Goal: Task Accomplishment & Management: Use online tool/utility

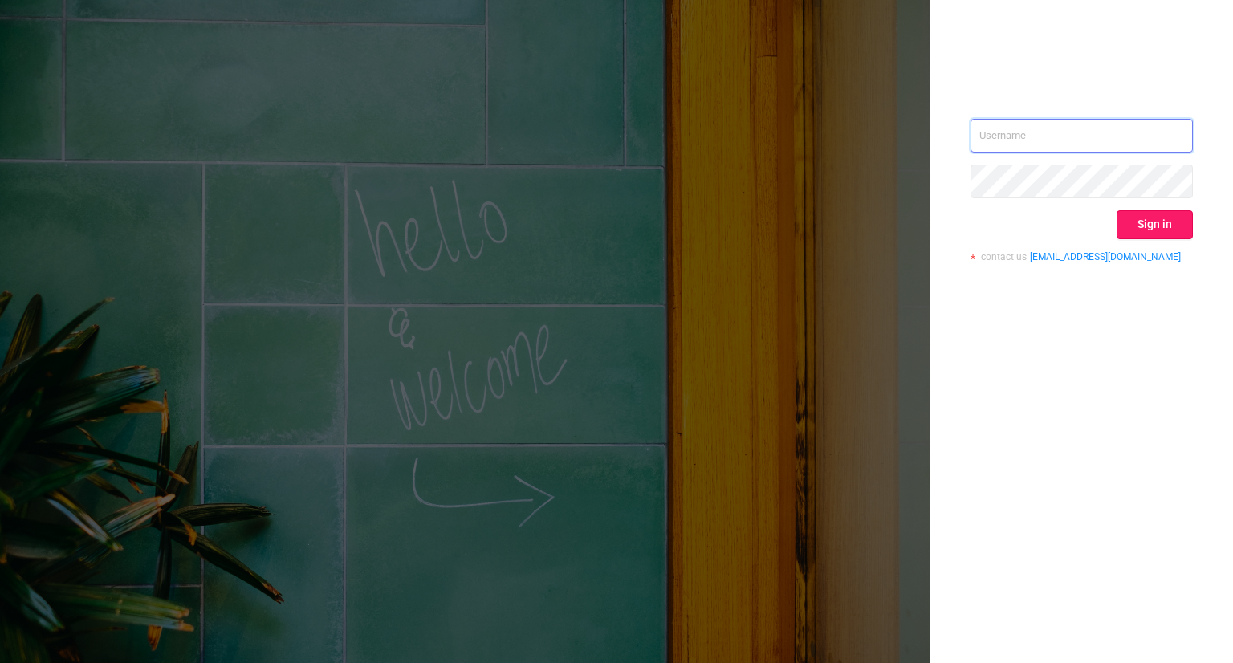
type input "[PERSON_NAME][EMAIL_ADDRESS][DOMAIN_NAME]"
click at [1149, 228] on button "Sign in" at bounding box center [1154, 224] width 76 height 29
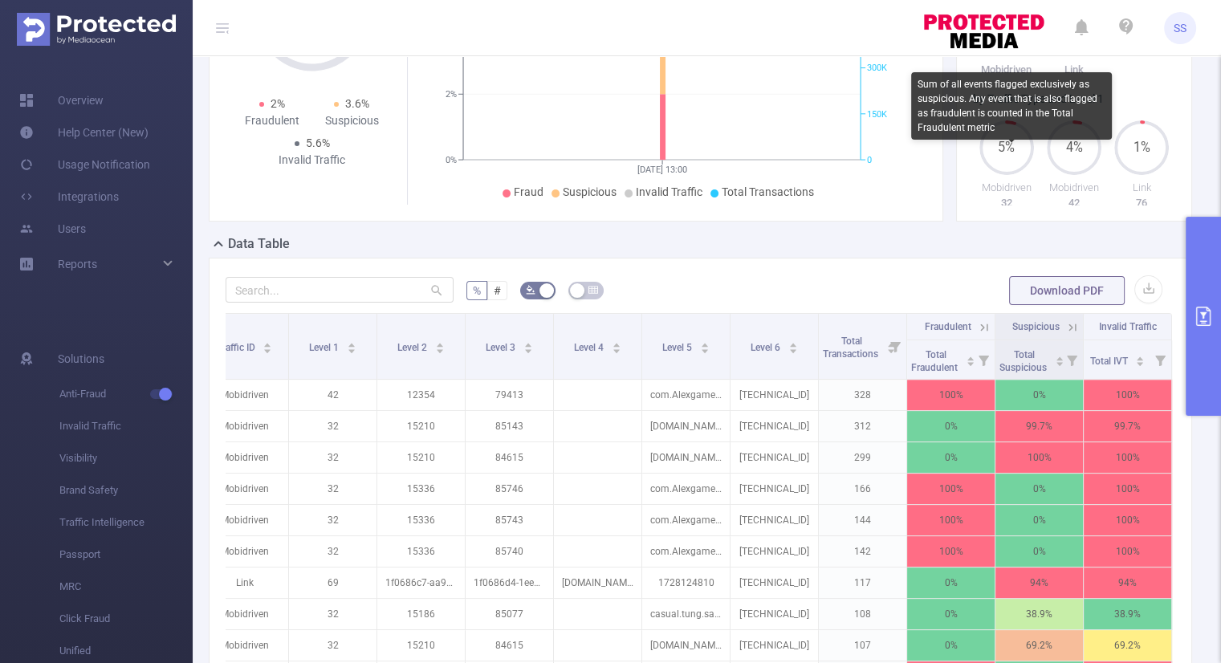
scroll to position [241, 0]
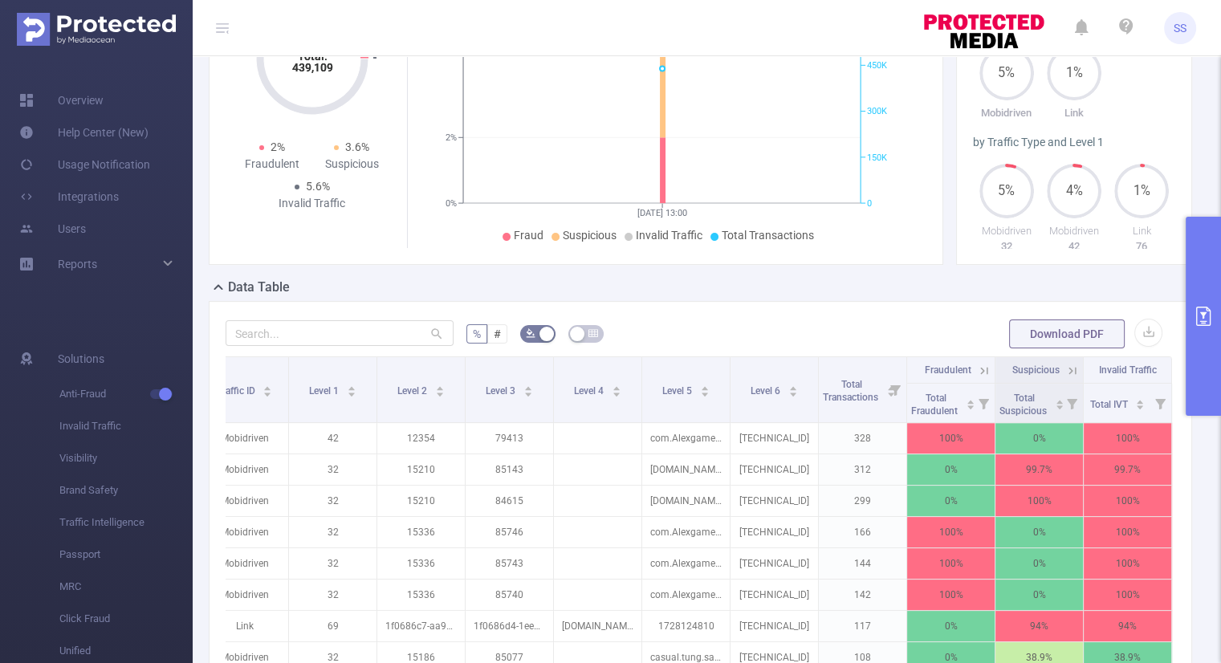
click at [1197, 282] on button "primary" at bounding box center [1202, 316] width 35 height 199
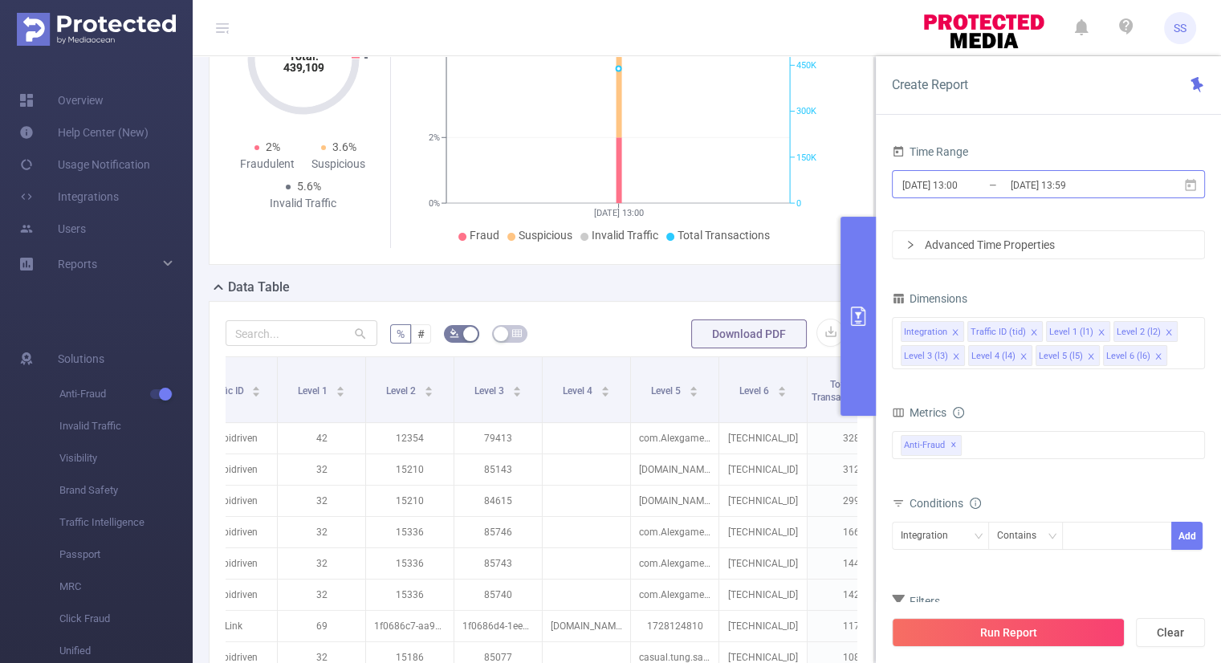
click at [952, 185] on input "[DATE] 13:00" at bounding box center [965, 185] width 130 height 22
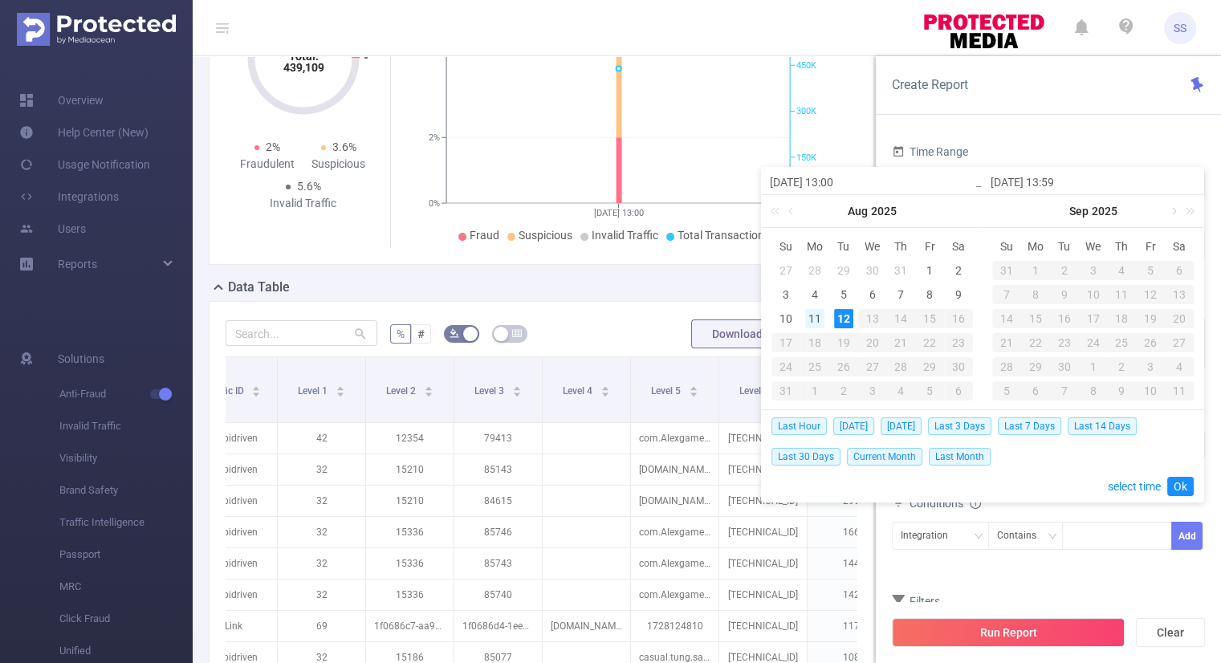
click at [811, 319] on div "11" at bounding box center [814, 318] width 19 height 19
type input "[DATE] 13:00"
type input "[DATE] 13:59"
type input "[DATE] 13:00"
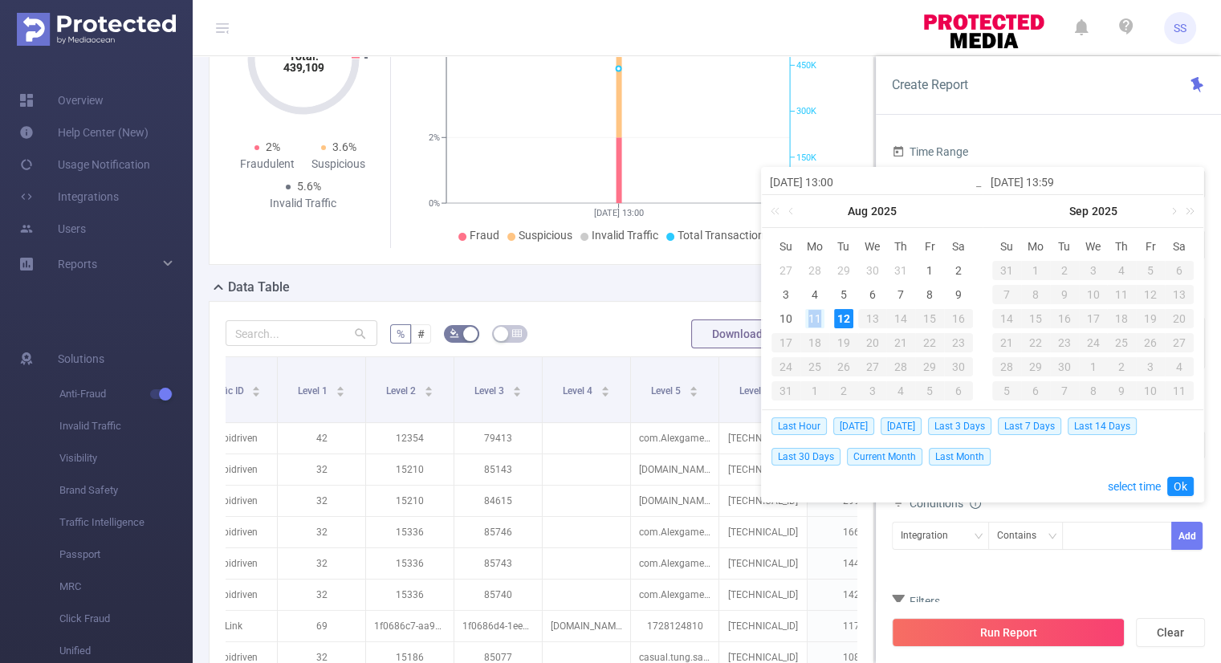
type input "[DATE] 13:59"
click at [1180, 489] on link "Ok" at bounding box center [1180, 486] width 26 height 19
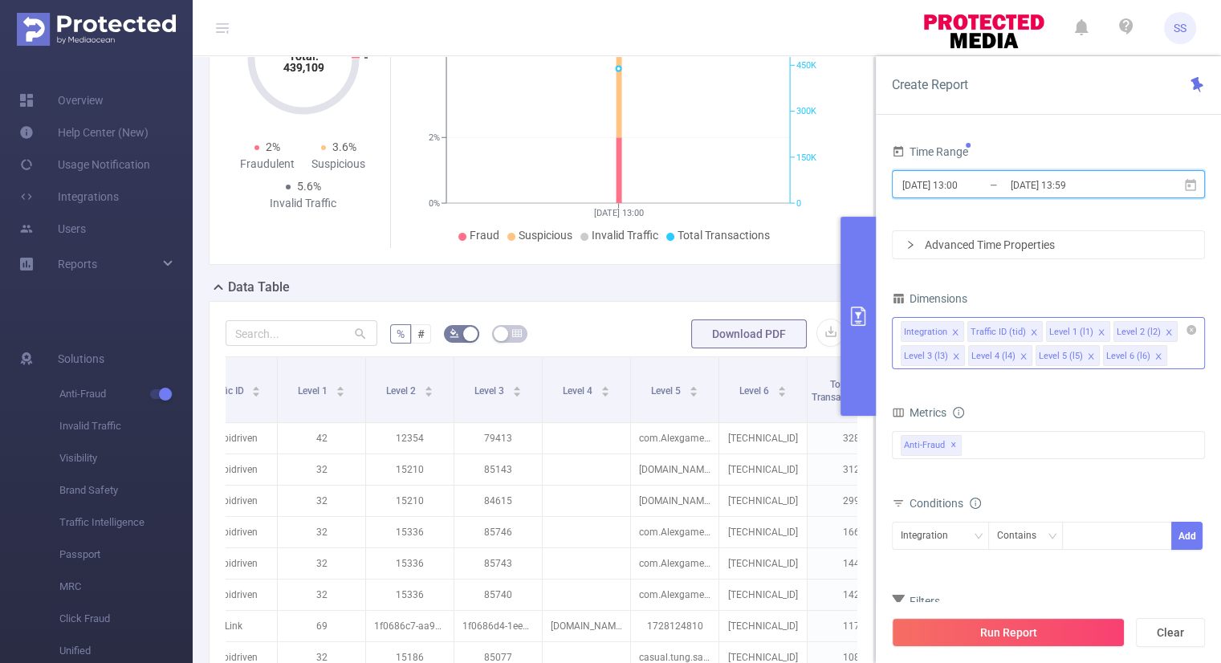
click at [1030, 331] on icon "icon: close" at bounding box center [1034, 332] width 8 height 8
click at [1021, 331] on icon "icon: close" at bounding box center [1022, 332] width 8 height 8
click at [1011, 331] on li "Level 2 (l2)" at bounding box center [999, 331] width 64 height 21
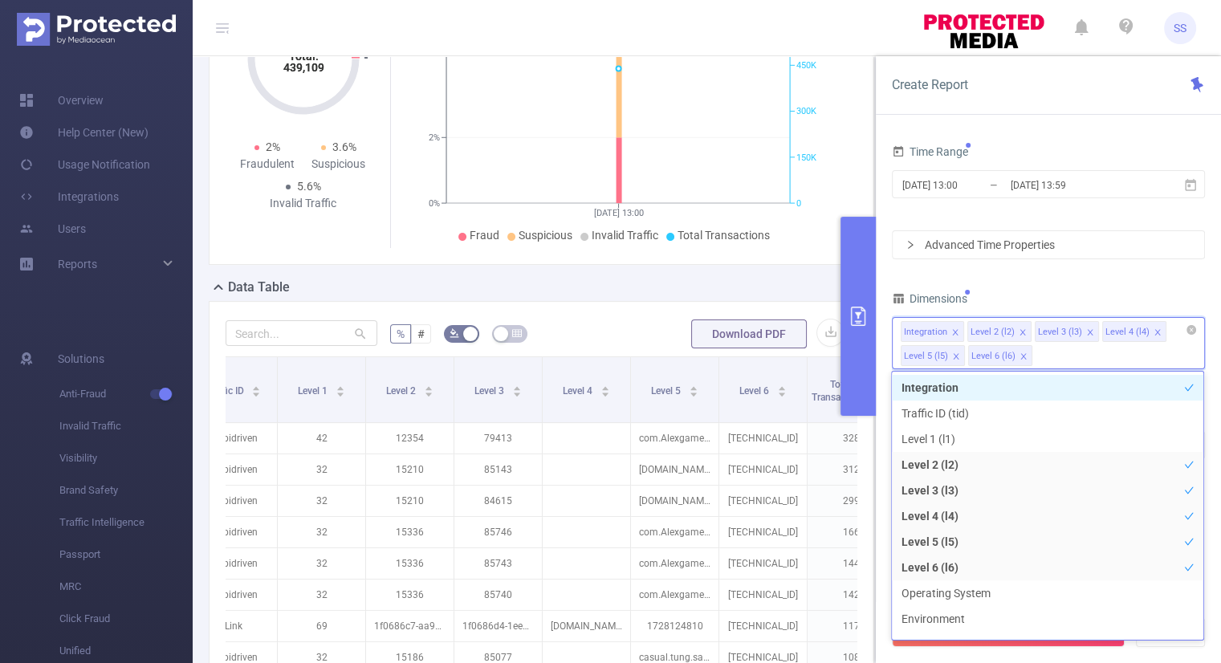
click at [1018, 329] on icon "icon: close" at bounding box center [1022, 332] width 8 height 8
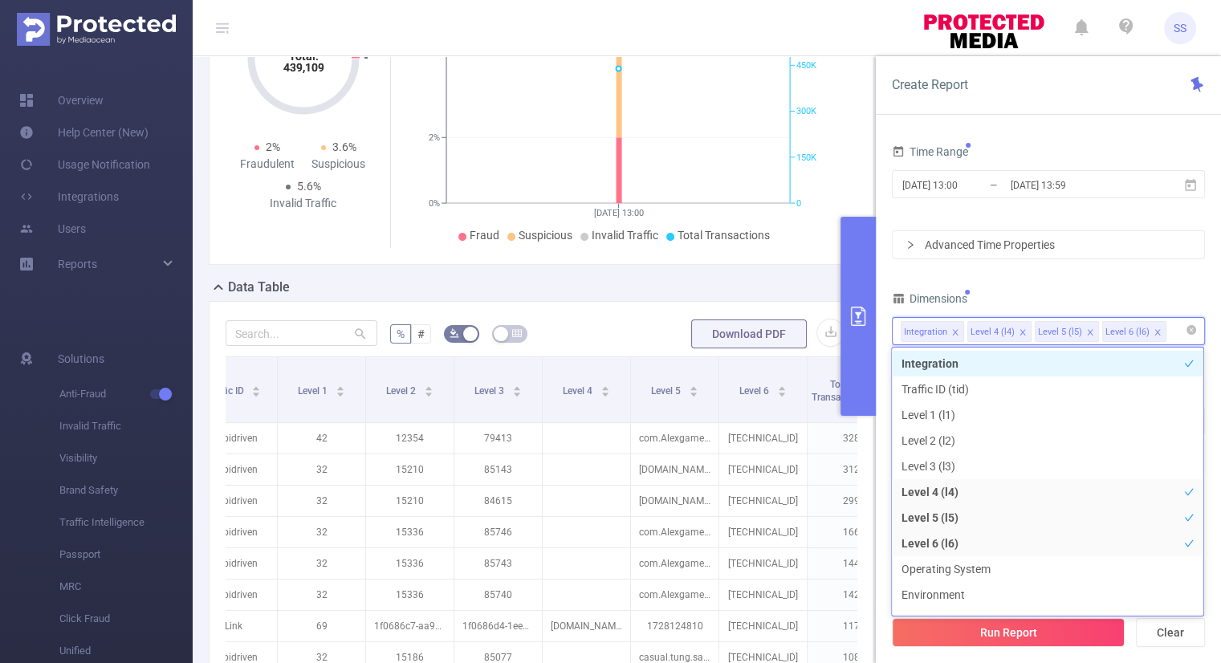
click at [1018, 329] on icon "icon: close" at bounding box center [1022, 332] width 8 height 8
click at [1050, 293] on div "Dimensions" at bounding box center [1048, 300] width 313 height 26
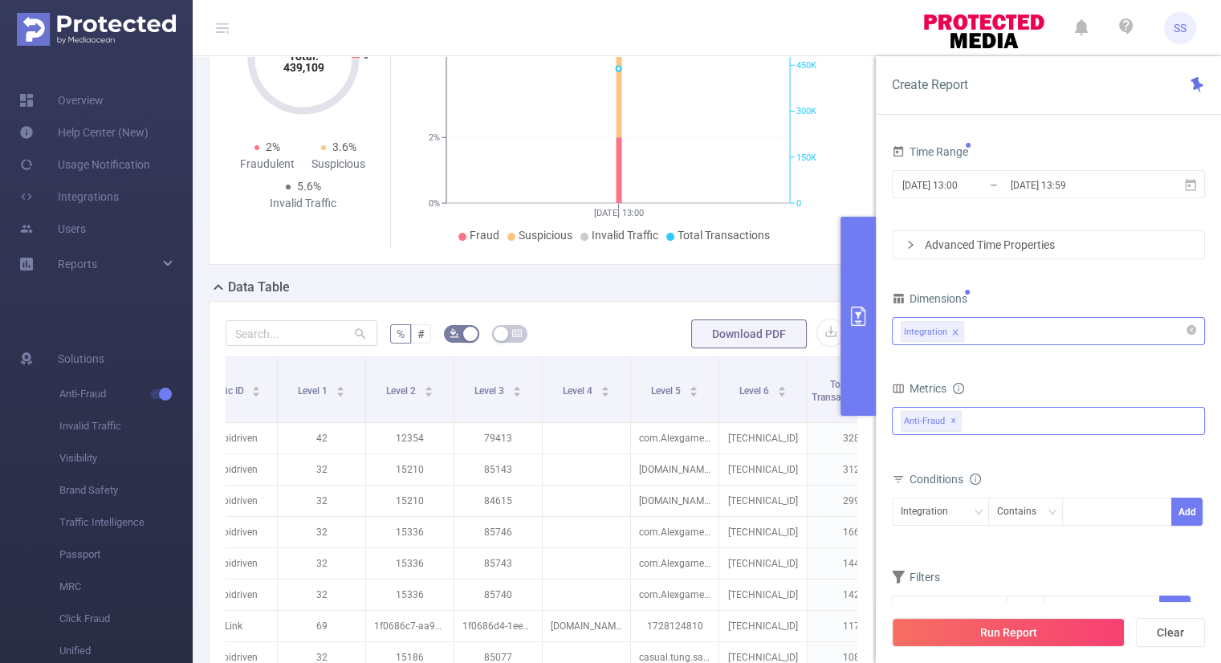
click at [970, 415] on div "Anti-Fraud ✕" at bounding box center [1048, 421] width 313 height 28
click at [920, 457] on span at bounding box center [918, 455] width 13 height 13
click at [1028, 373] on form "Dimensions Integration Metrics Total Fraudulent Bot/Virus Hostile Tools Tunnele…" at bounding box center [1048, 465] width 313 height 357
click at [999, 627] on button "Run Report" at bounding box center [1008, 632] width 233 height 29
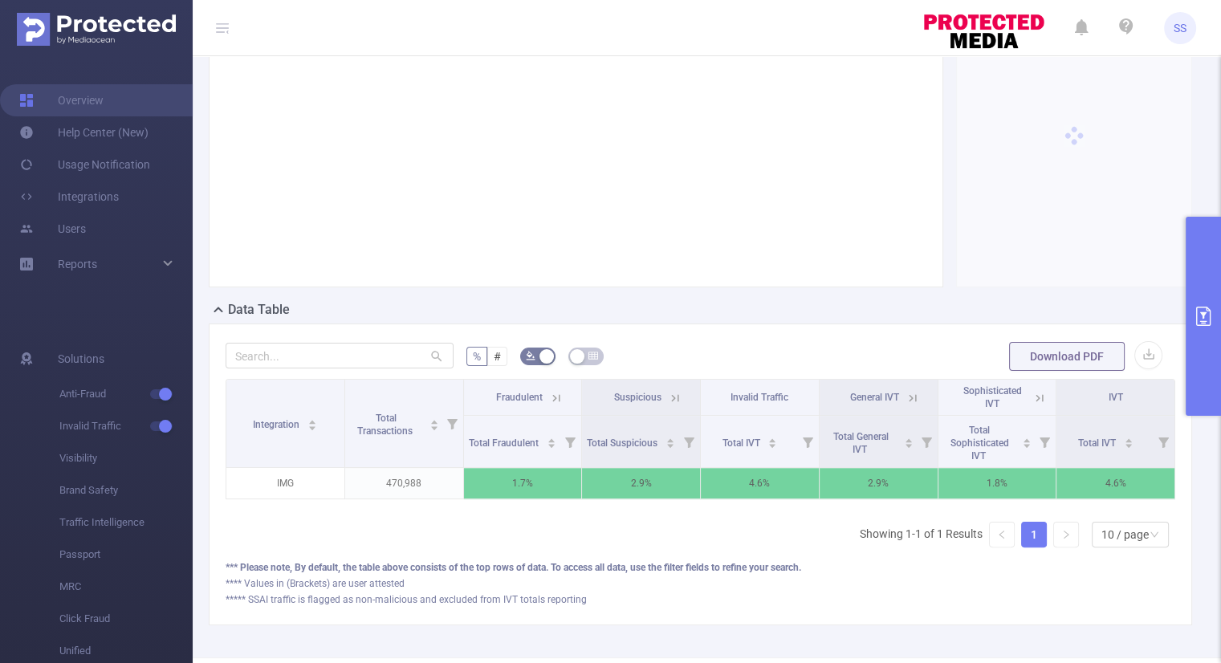
click at [554, 396] on icon at bounding box center [555, 397] width 7 height 7
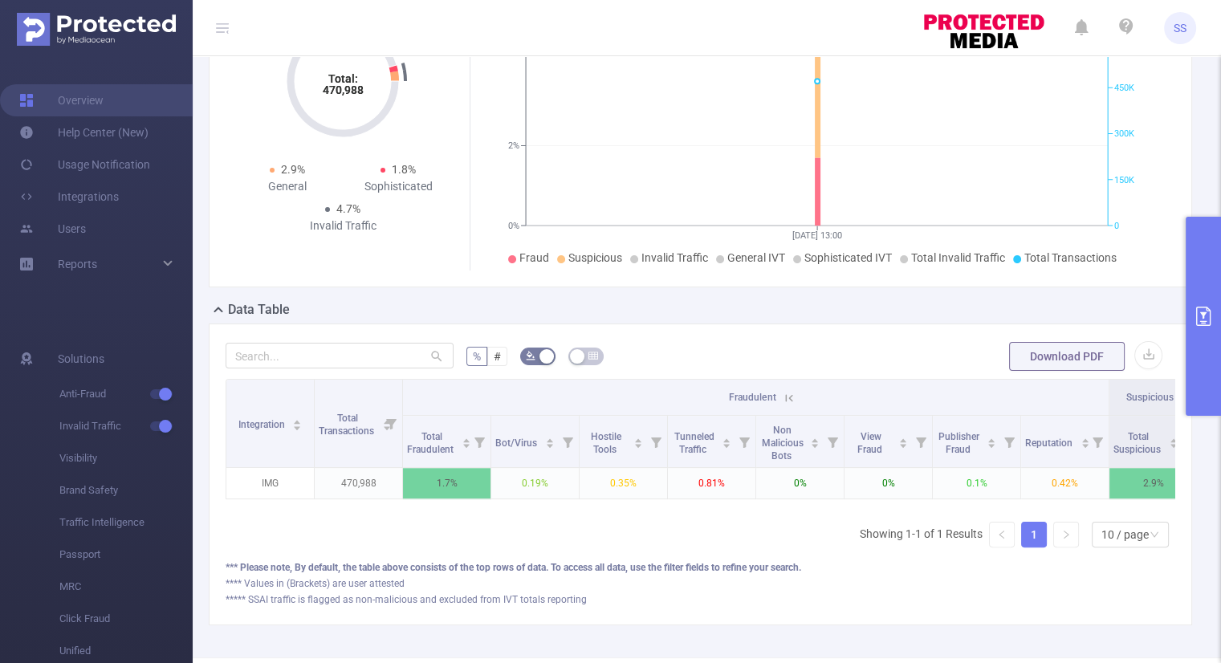
click at [791, 392] on icon at bounding box center [789, 398] width 14 height 14
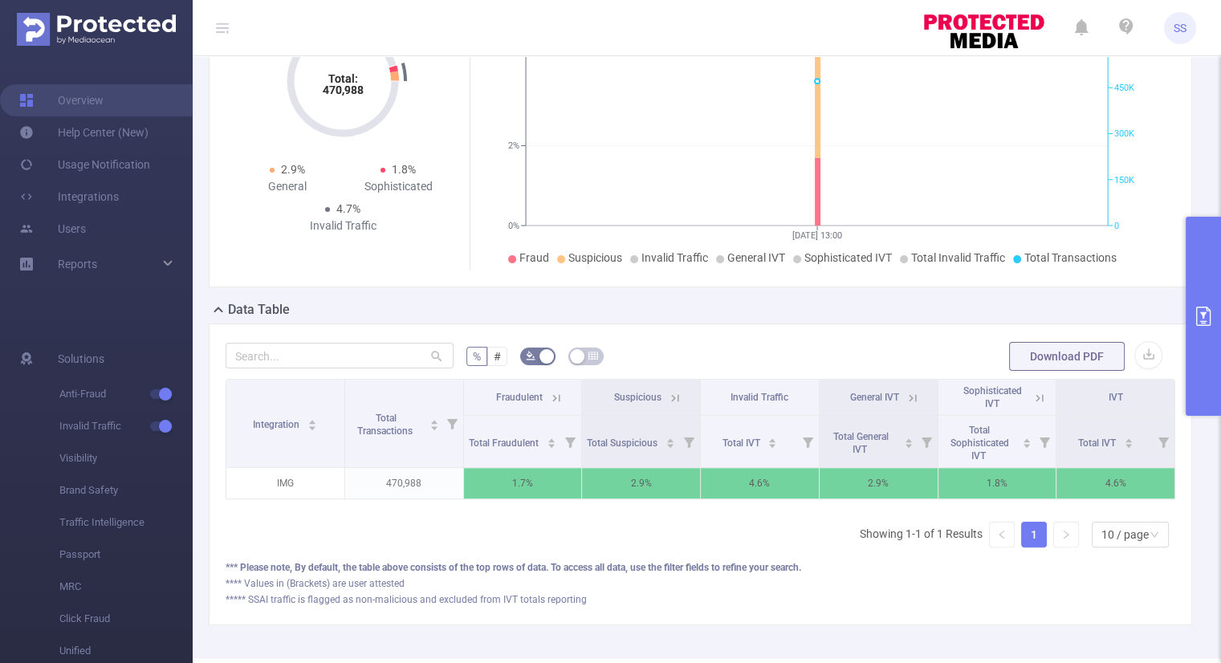
scroll to position [0, 3]
click at [902, 394] on icon at bounding box center [909, 398] width 14 height 14
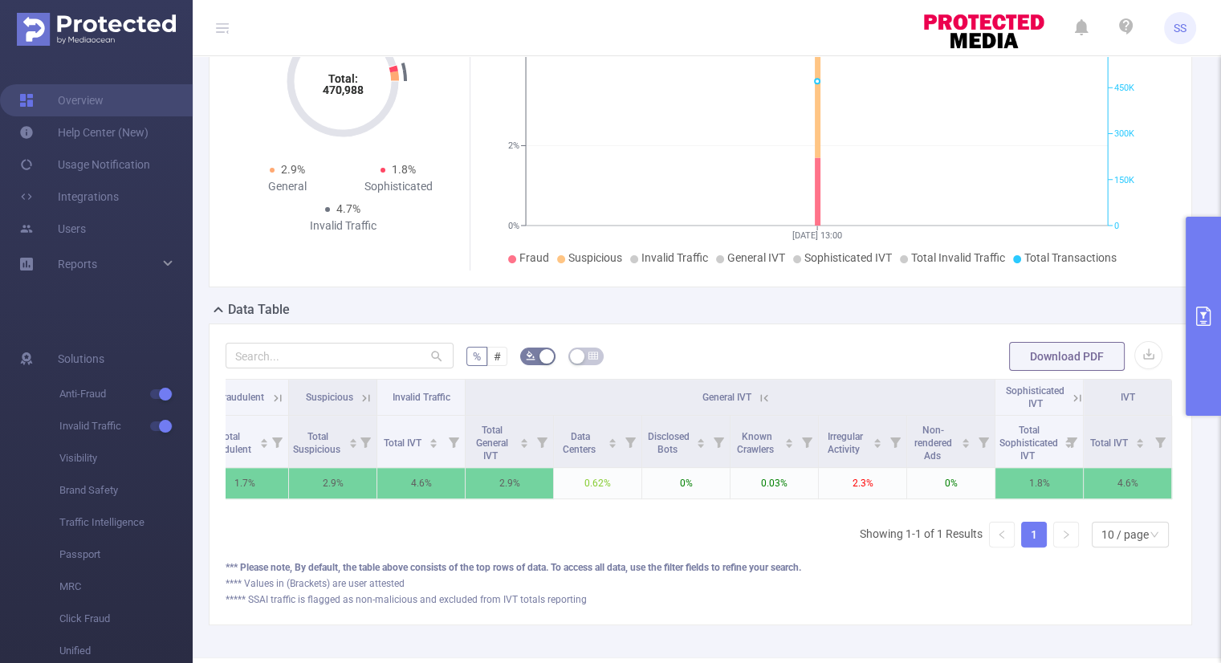
scroll to position [0, 0]
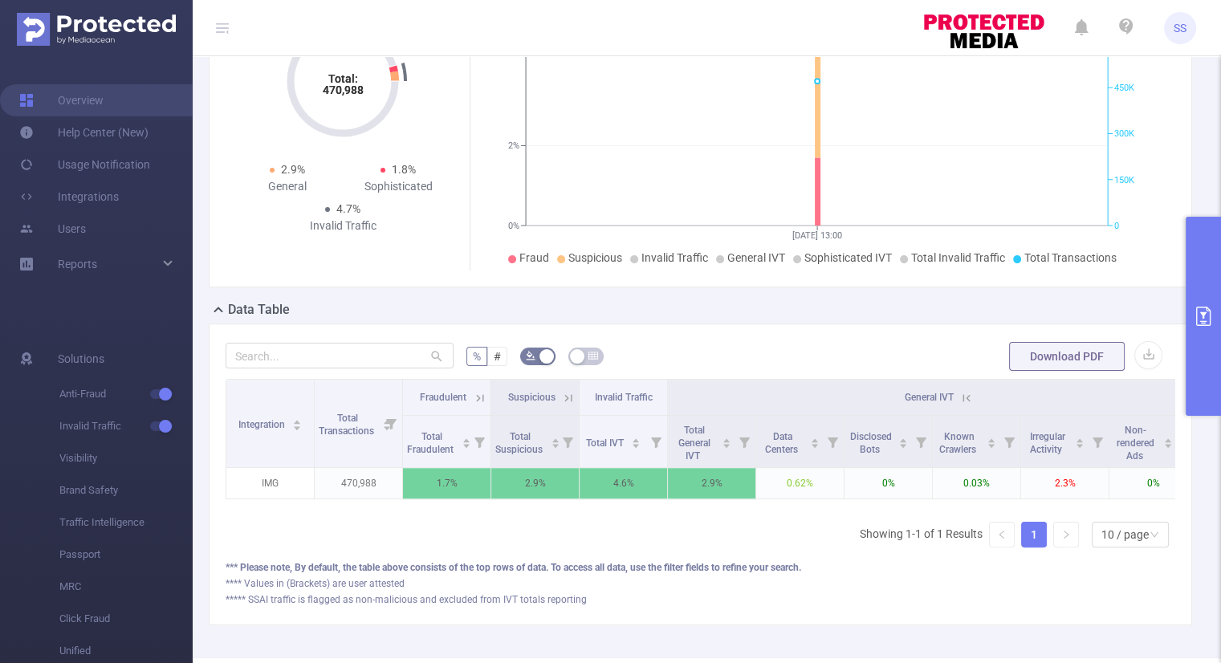
click at [473, 399] on icon at bounding box center [480, 398] width 14 height 14
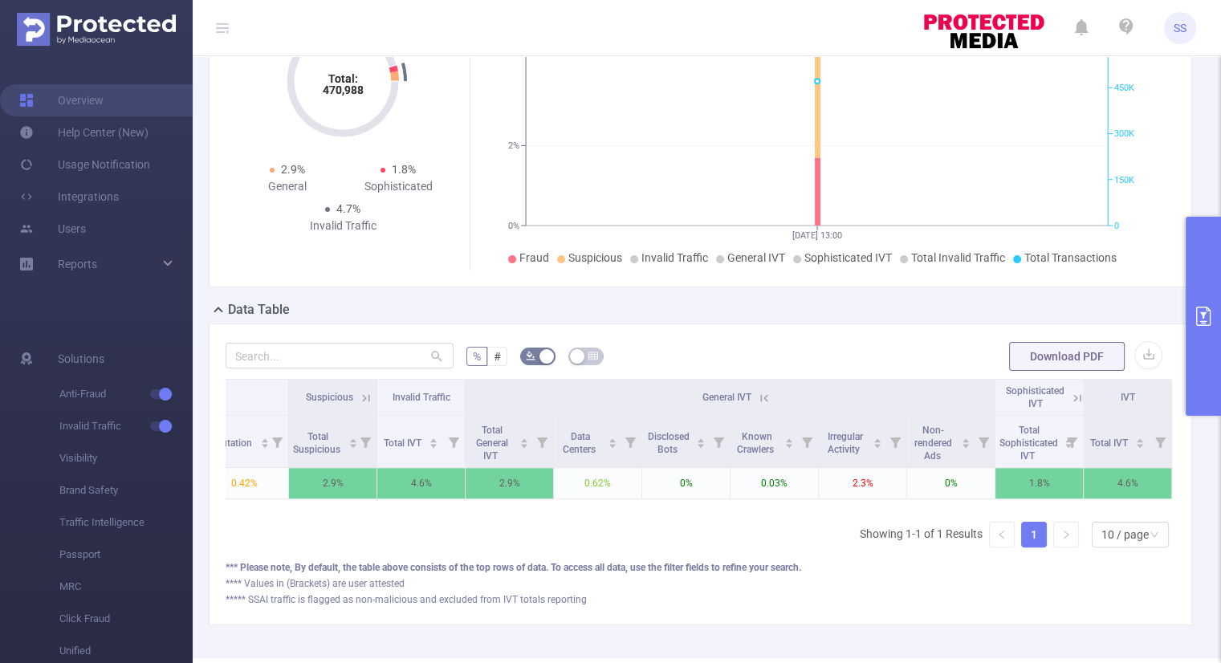
scroll to position [0, 831]
click at [1070, 397] on icon at bounding box center [1077, 398] width 14 height 14
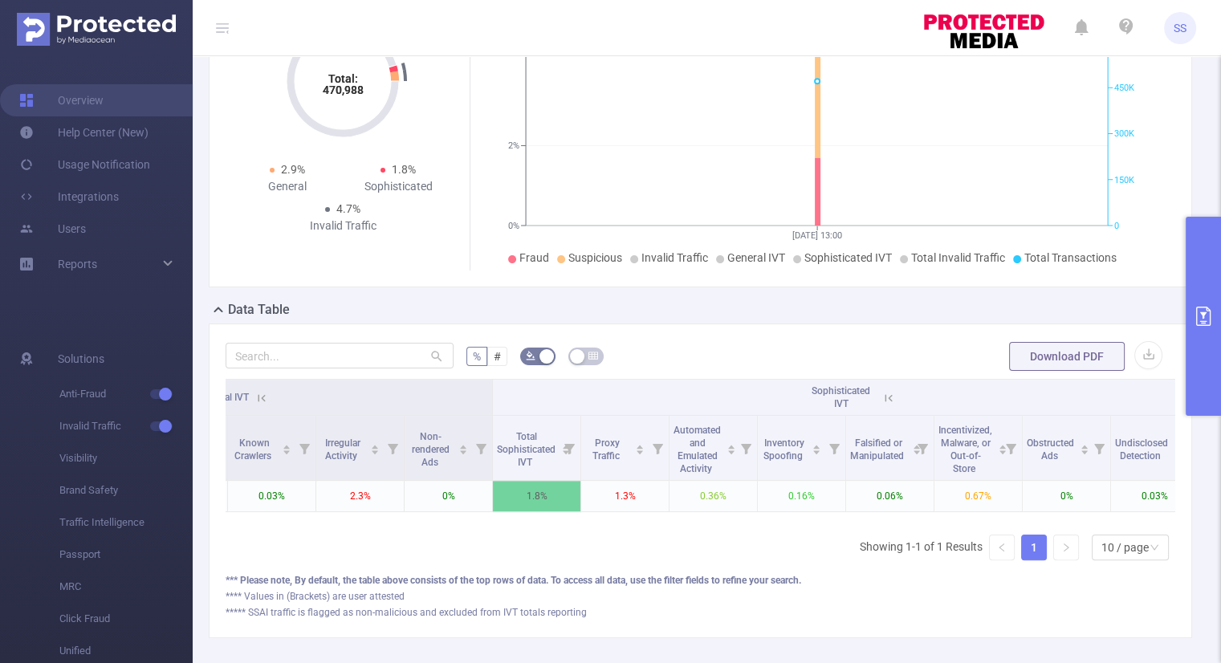
scroll to position [0, 1318]
click at [624, 462] on div "Proxy Traffic" at bounding box center [619, 447] width 59 height 29
